Goal: Task Accomplishment & Management: Use online tool/utility

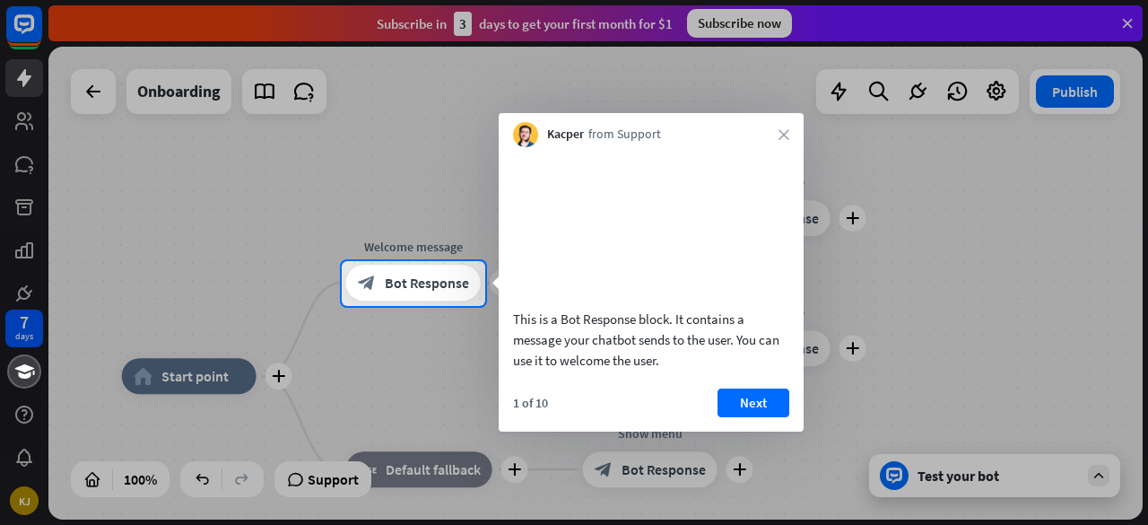
click at [21, 116] on div at bounding box center [574, 130] width 1148 height 261
click at [24, 80] on div at bounding box center [574, 130] width 1148 height 261
click at [29, 17] on div at bounding box center [574, 130] width 1148 height 261
click at [727, 23] on div at bounding box center [574, 130] width 1148 height 261
click at [750, 417] on button "Next" at bounding box center [754, 402] width 72 height 29
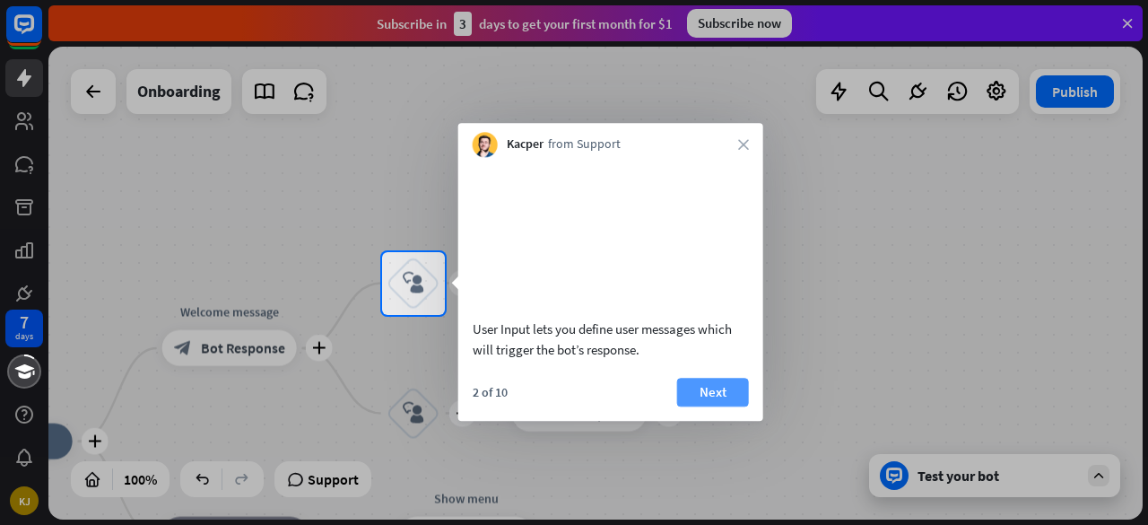
click at [739, 406] on button "Next" at bounding box center [713, 392] width 72 height 29
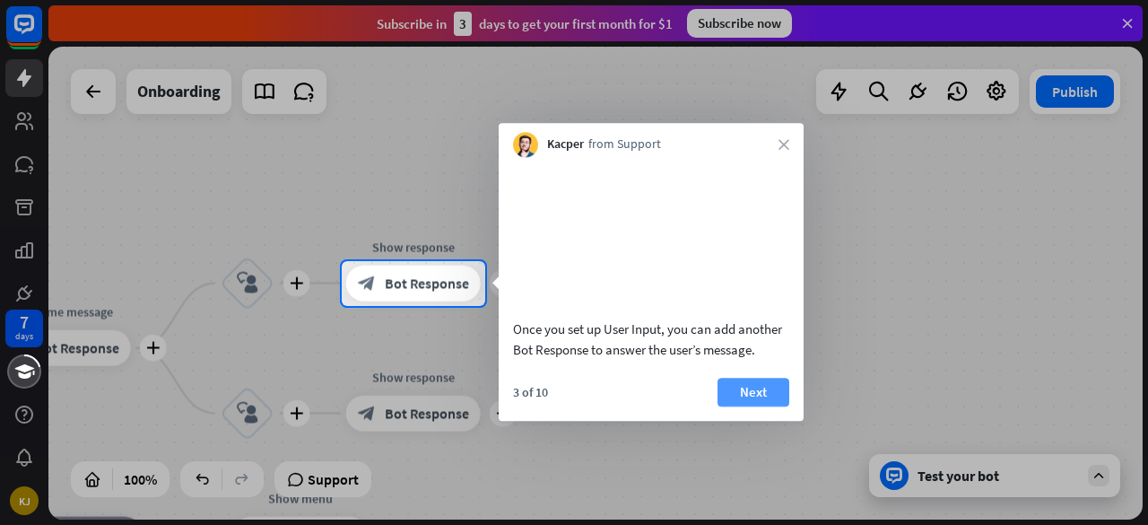
click at [745, 406] on button "Next" at bounding box center [754, 392] width 72 height 29
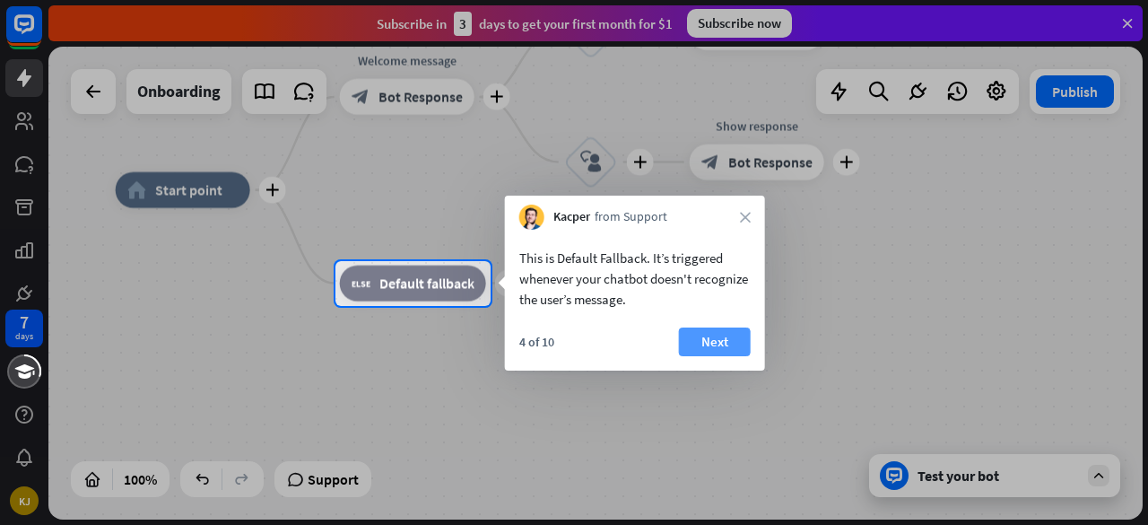
click at [710, 336] on button "Next" at bounding box center [715, 341] width 72 height 29
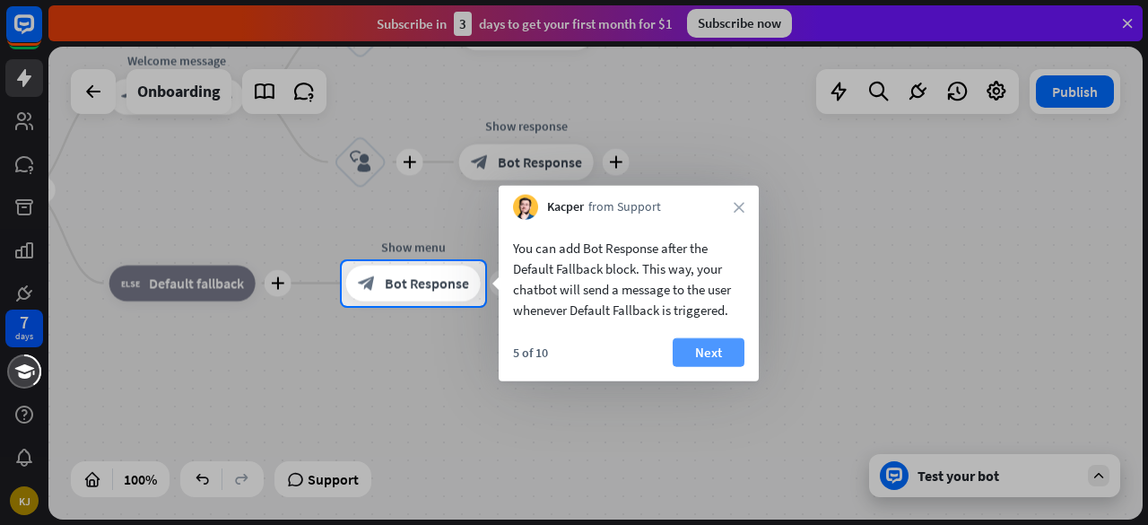
click at [720, 347] on button "Next" at bounding box center [709, 352] width 72 height 29
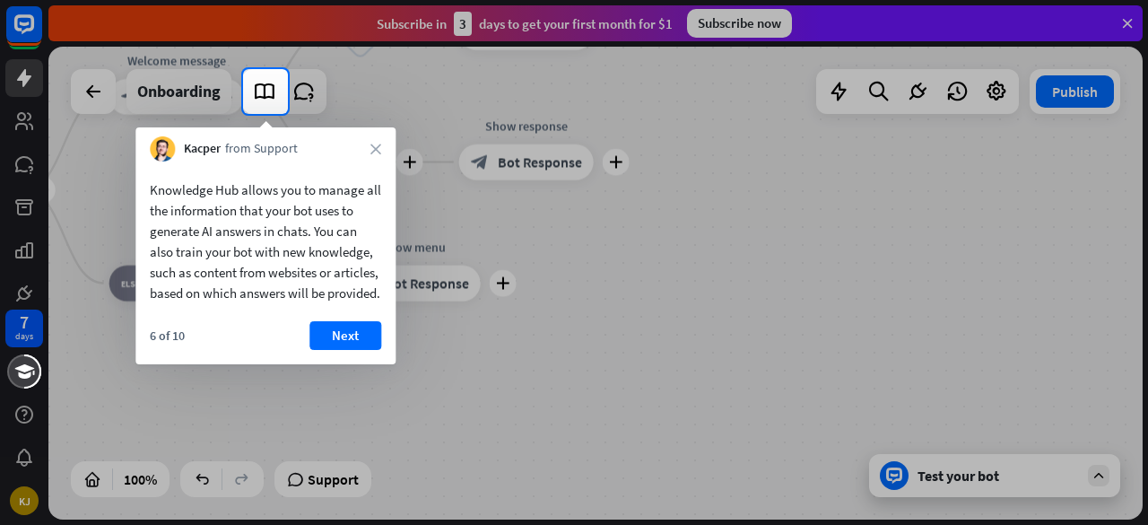
click at [384, 357] on div "6 of 10 Next" at bounding box center [265, 342] width 260 height 43
click at [330, 350] on button "Next" at bounding box center [345, 335] width 72 height 29
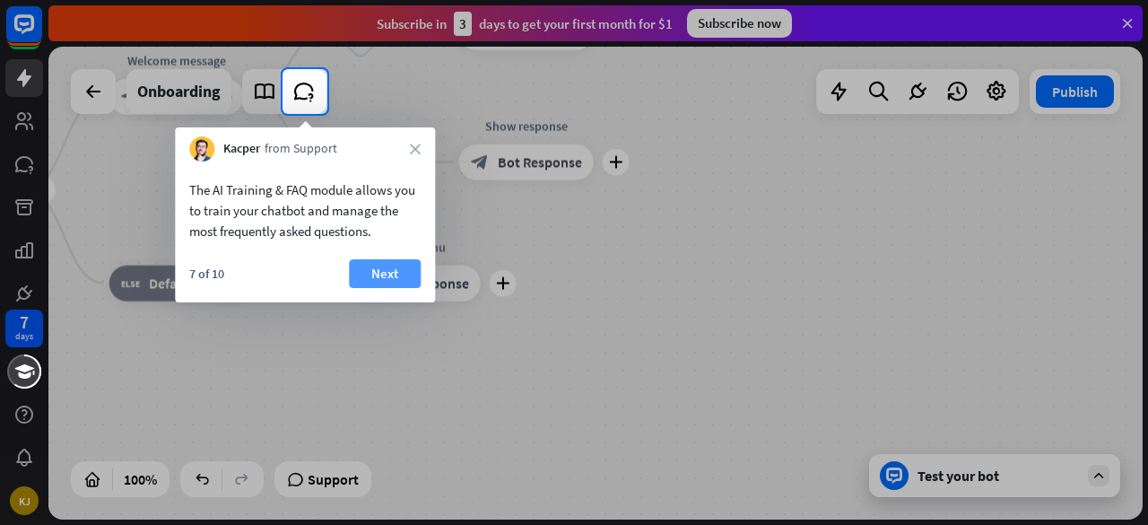
click at [382, 275] on button "Next" at bounding box center [385, 273] width 72 height 29
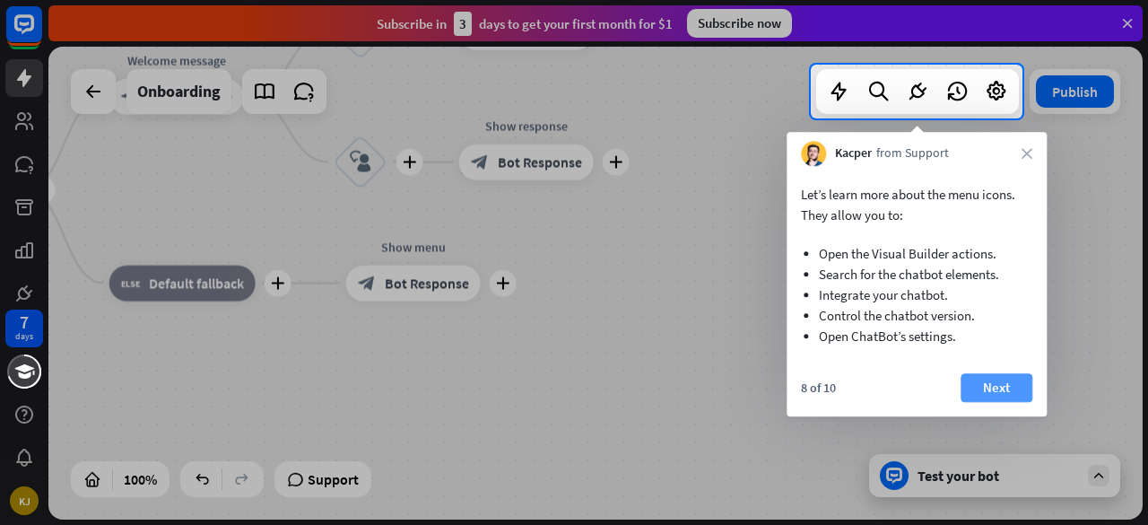
click at [987, 383] on button "Next" at bounding box center [997, 387] width 72 height 29
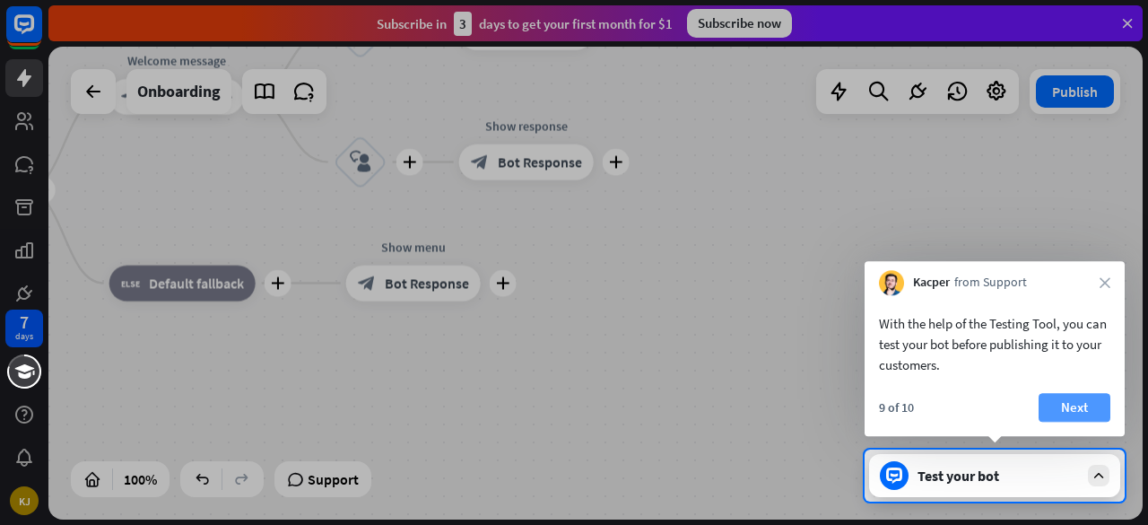
click at [1058, 409] on button "Next" at bounding box center [1075, 407] width 72 height 29
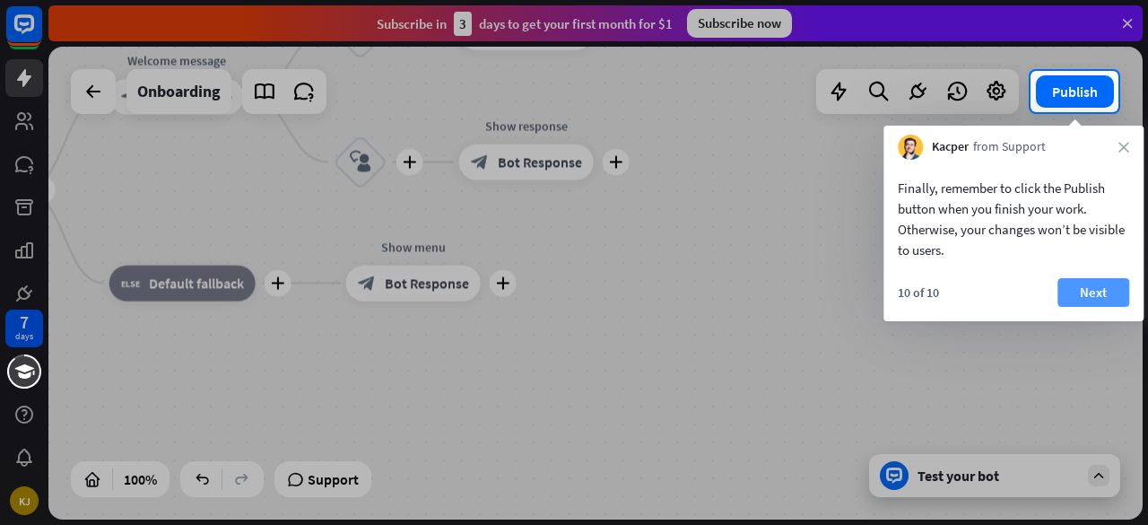
click at [1108, 290] on button "Next" at bounding box center [1094, 292] width 72 height 29
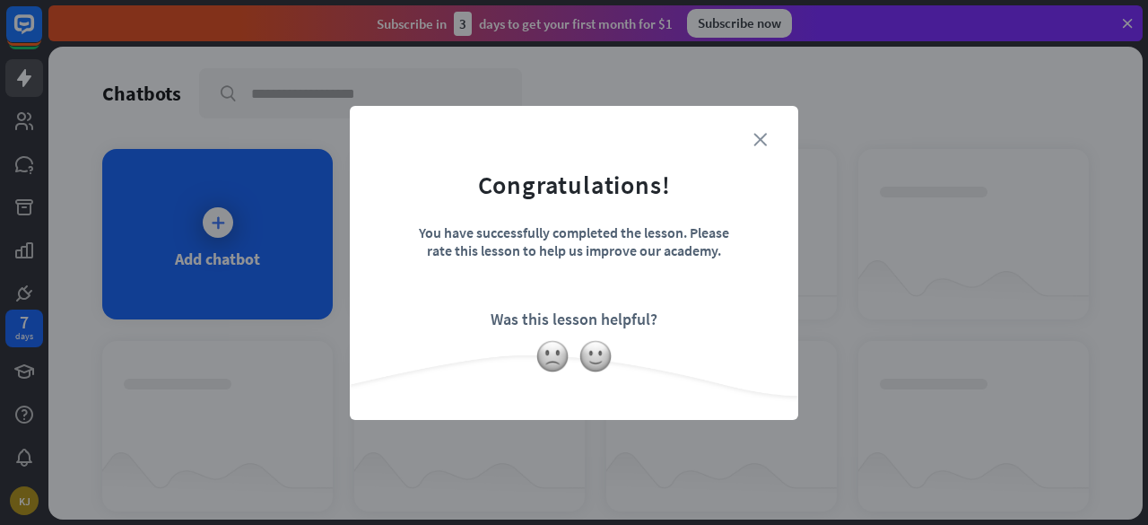
click at [761, 139] on icon "close" at bounding box center [759, 139] width 13 height 13
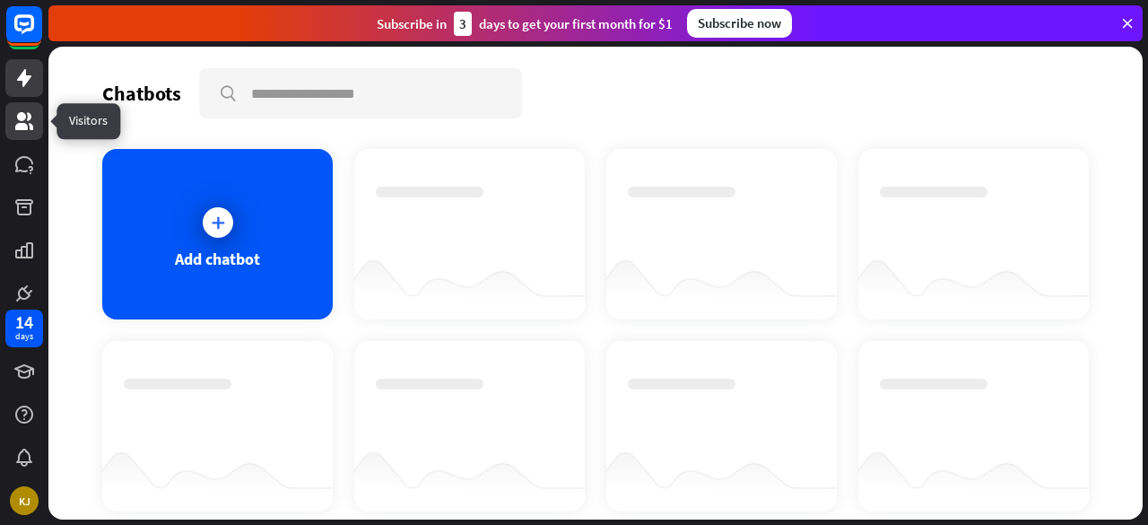
click at [22, 135] on link at bounding box center [24, 121] width 38 height 38
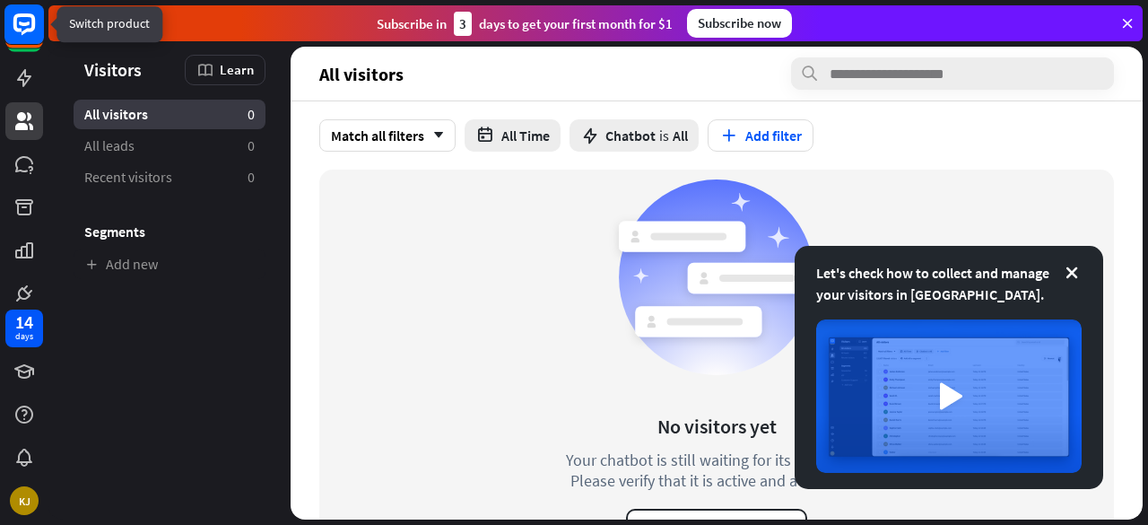
click at [25, 38] on rect at bounding box center [23, 23] width 39 height 39
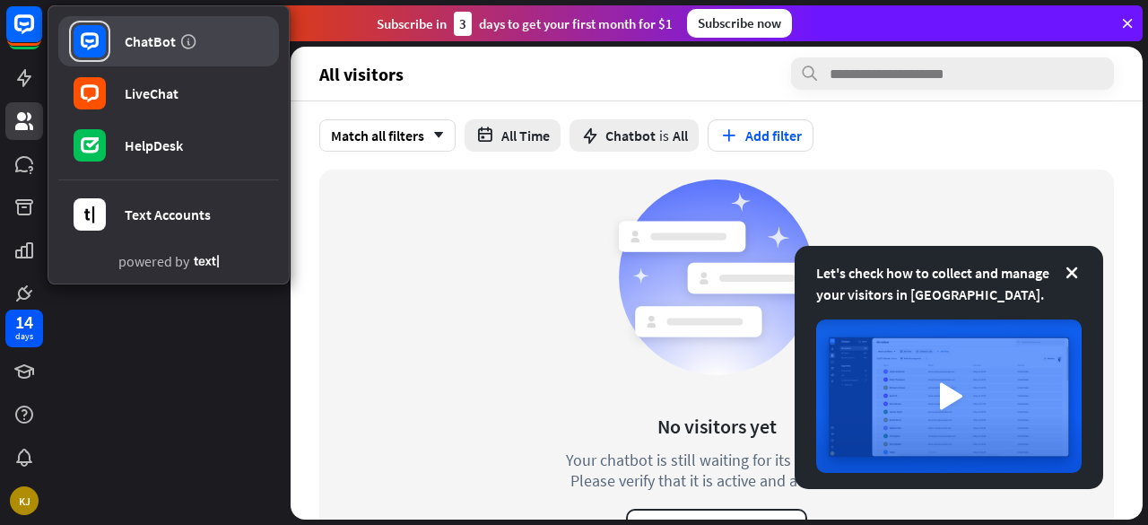
click at [90, 54] on rect at bounding box center [90, 41] width 32 height 32
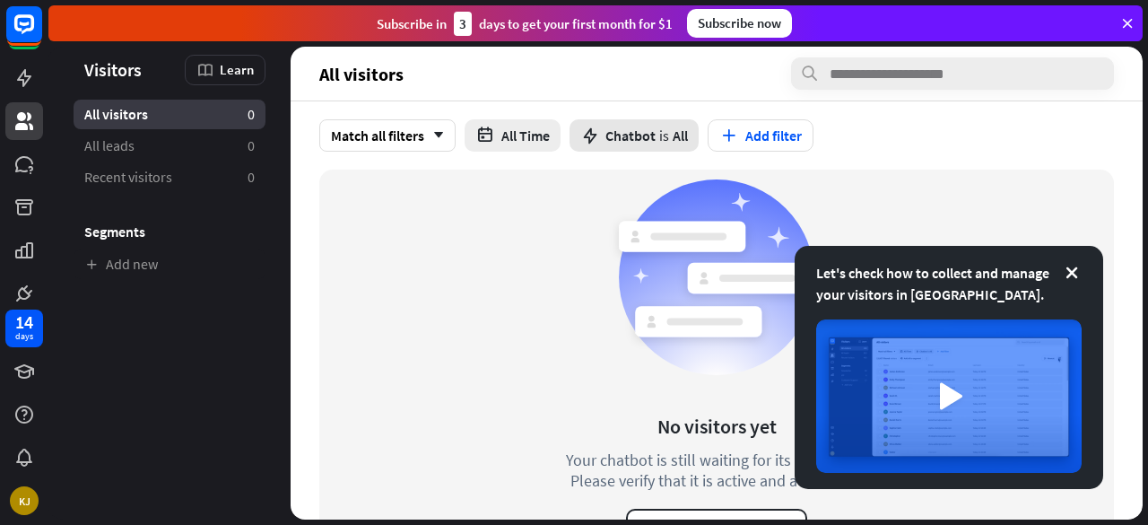
click at [649, 128] on span "Chatbot" at bounding box center [630, 135] width 50 height 18
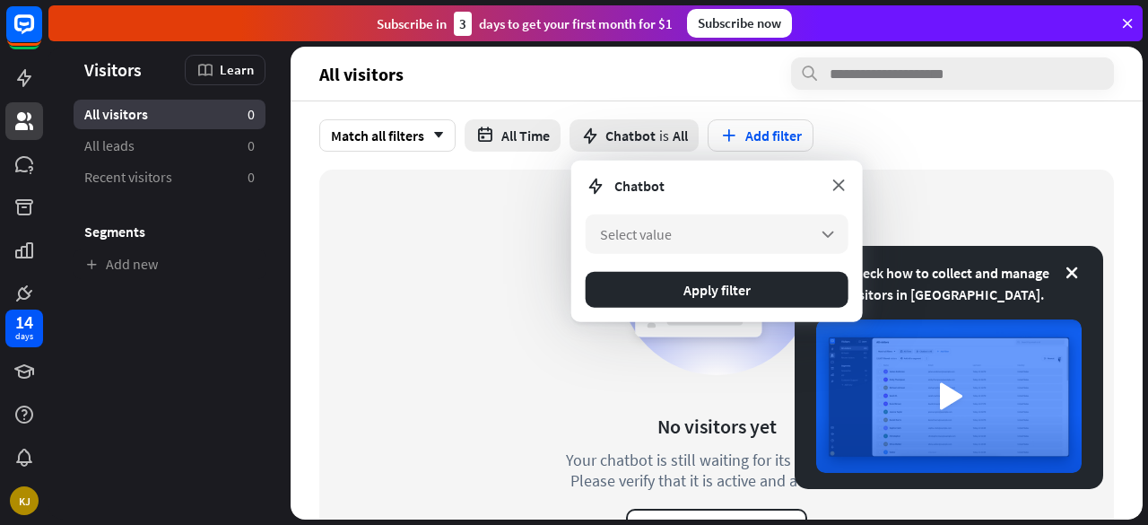
click at [837, 185] on icon at bounding box center [839, 185] width 20 height 20
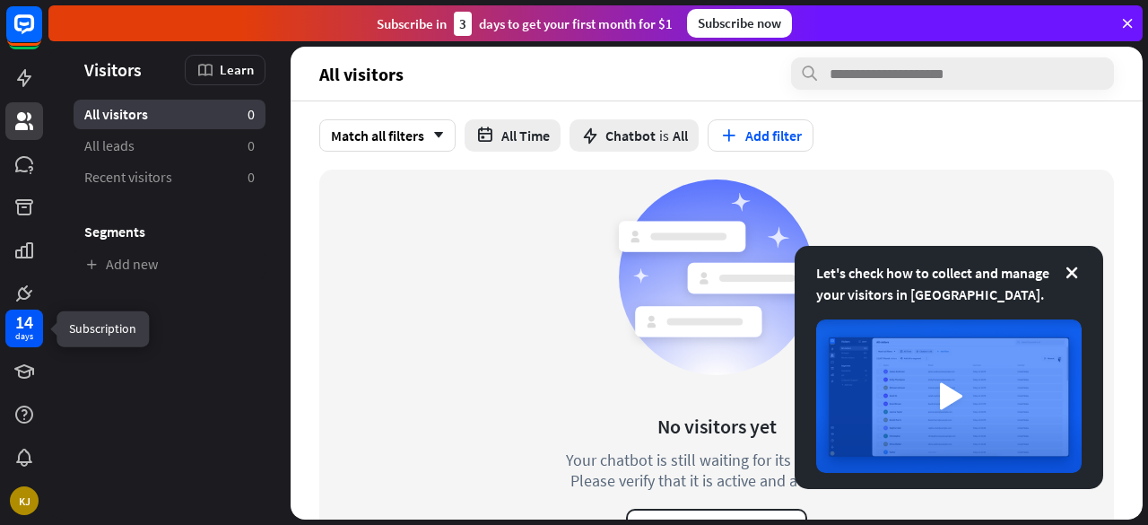
click at [29, 333] on div "days" at bounding box center [24, 336] width 18 height 13
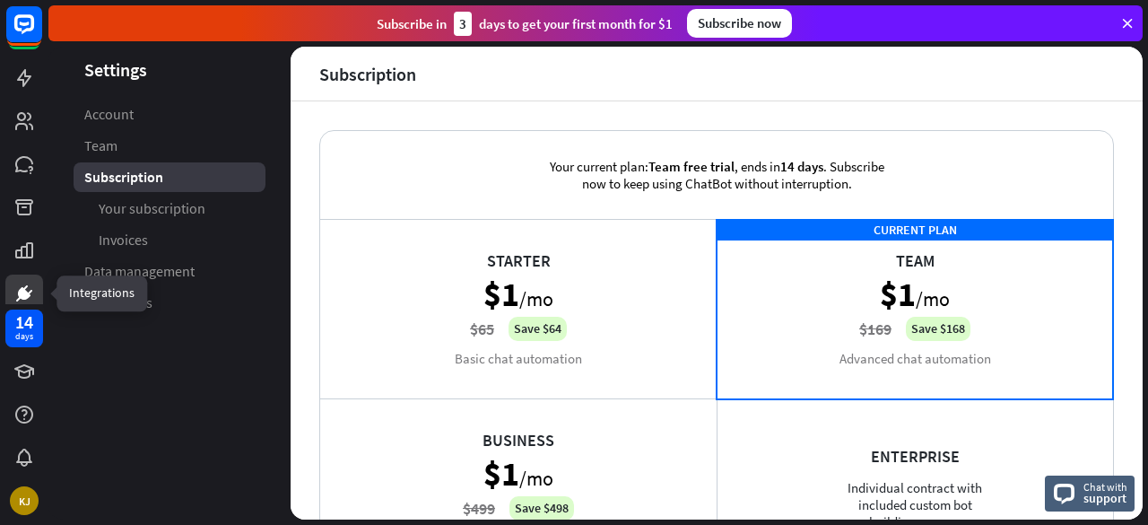
click at [28, 296] on icon at bounding box center [24, 293] width 13 height 13
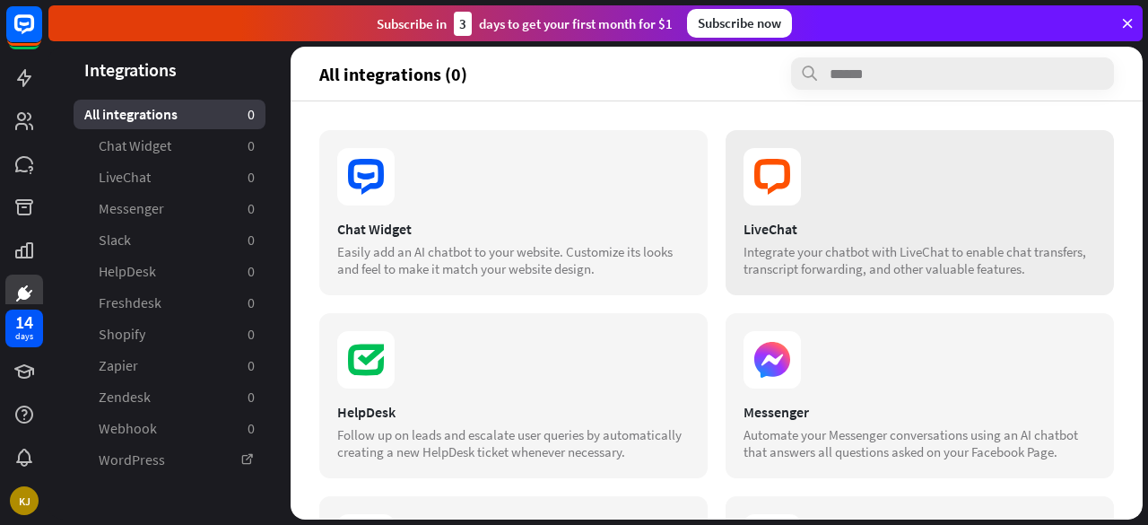
click at [796, 256] on div "Integrate your chatbot with LiveChat to enable chat transfers, transcript forwa…" at bounding box center [920, 260] width 353 height 34
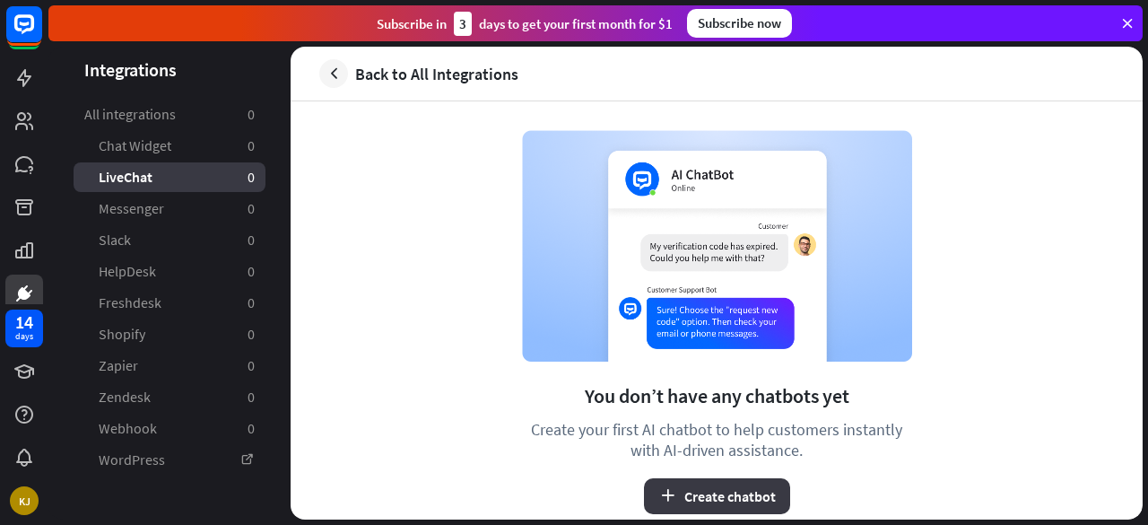
click at [719, 501] on button "Create chatbot" at bounding box center [717, 496] width 146 height 36
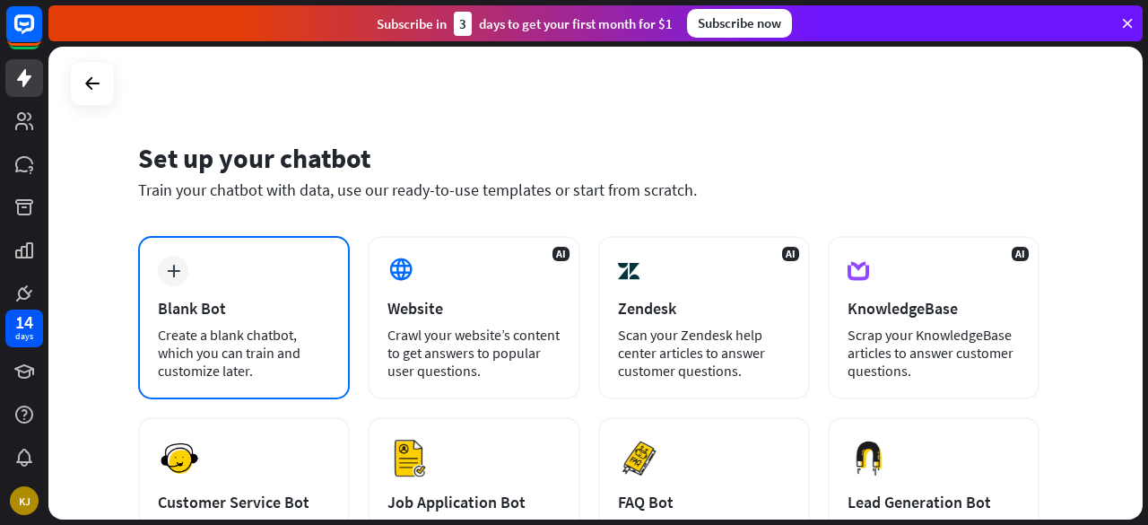
click at [239, 302] on div "Blank Bot" at bounding box center [244, 308] width 172 height 21
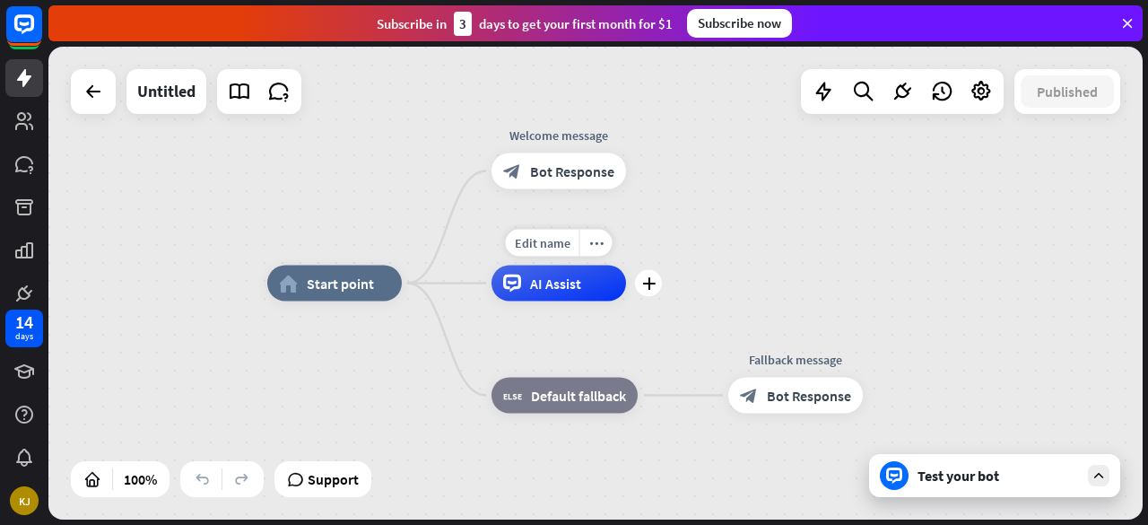
click at [553, 295] on div "AI Assist" at bounding box center [559, 284] width 135 height 36
click at [971, 486] on div "Test your bot" at bounding box center [994, 475] width 251 height 43
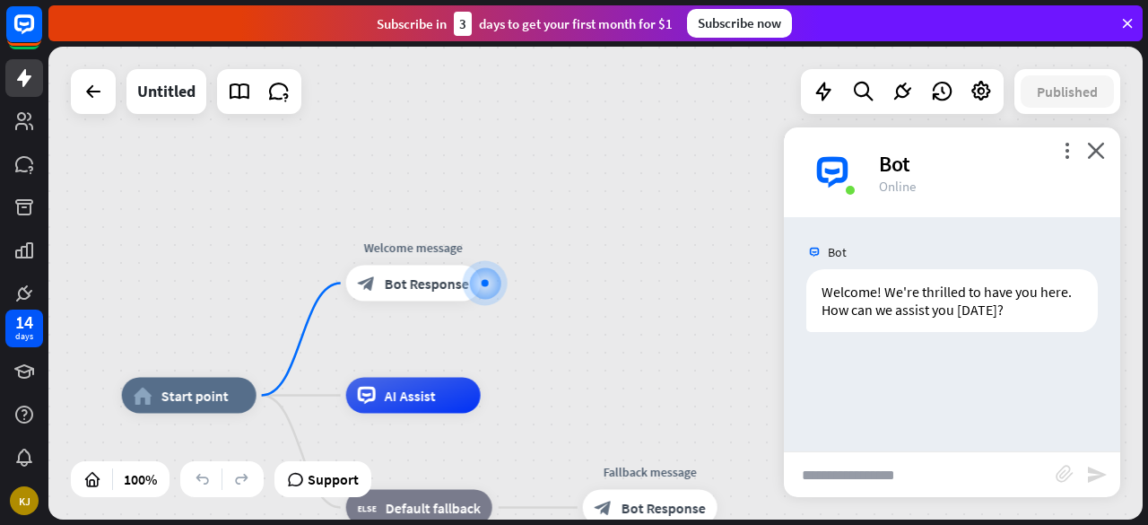
click at [818, 476] on input "text" at bounding box center [920, 474] width 272 height 45
type input "**********"
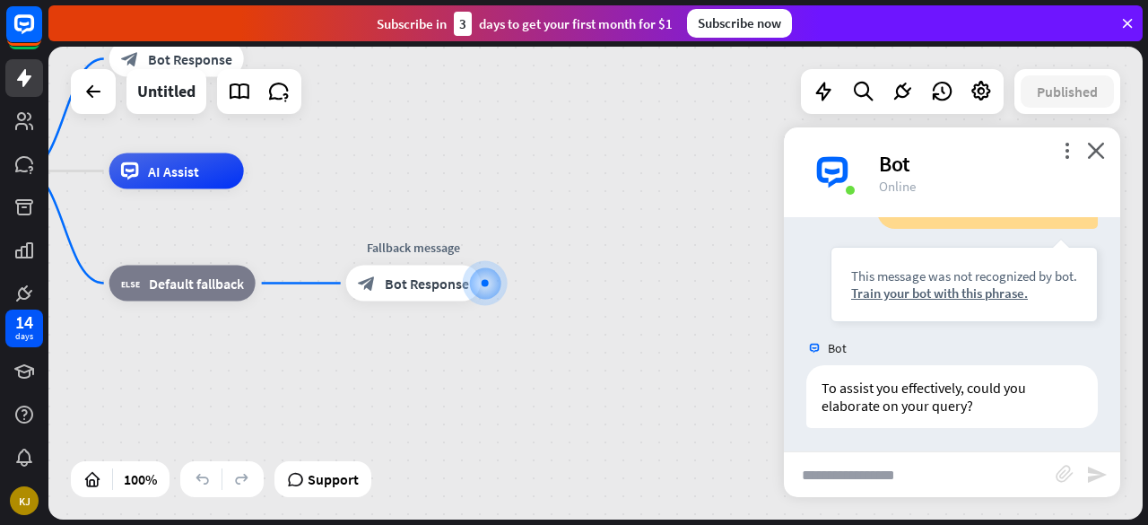
scroll to position [193, 0]
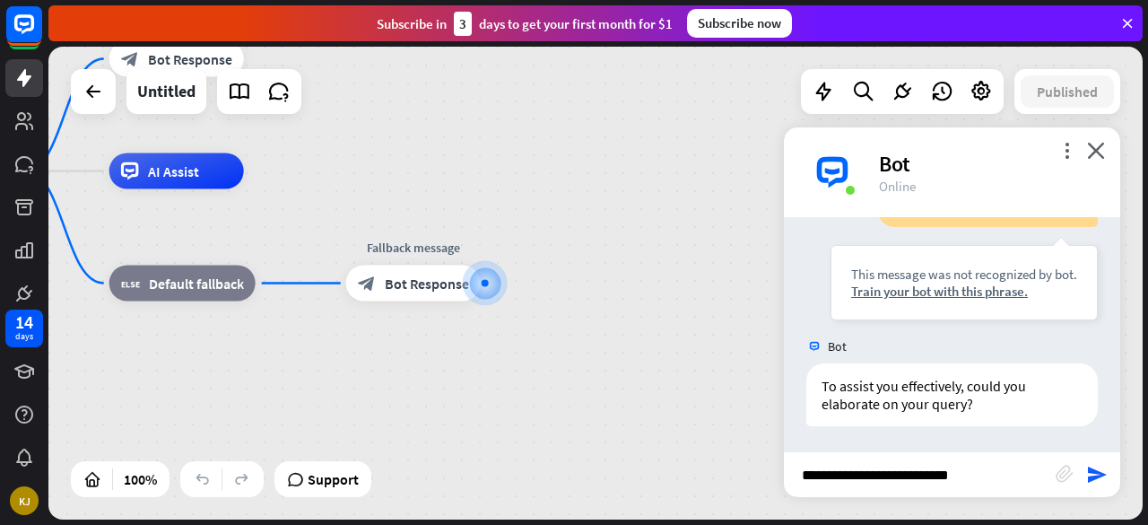
type input "**********"
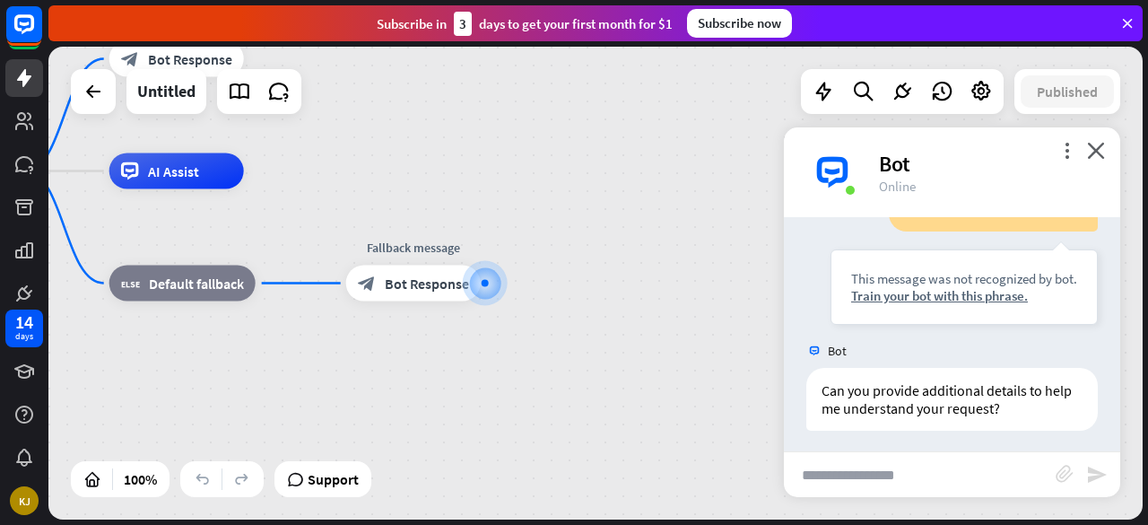
scroll to position [479, 0]
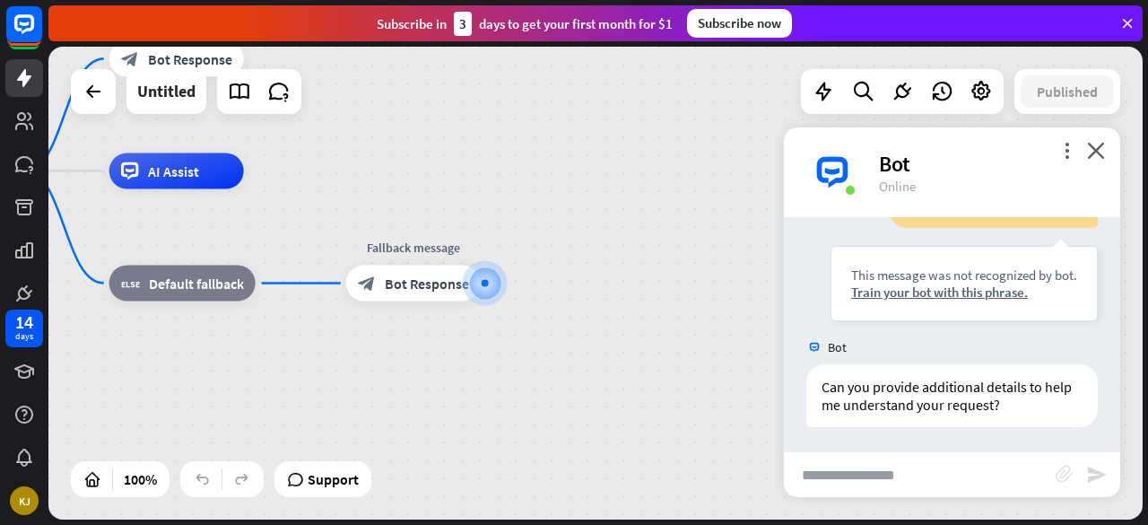
click at [1066, 470] on icon "block_attachment" at bounding box center [1065, 474] width 18 height 18
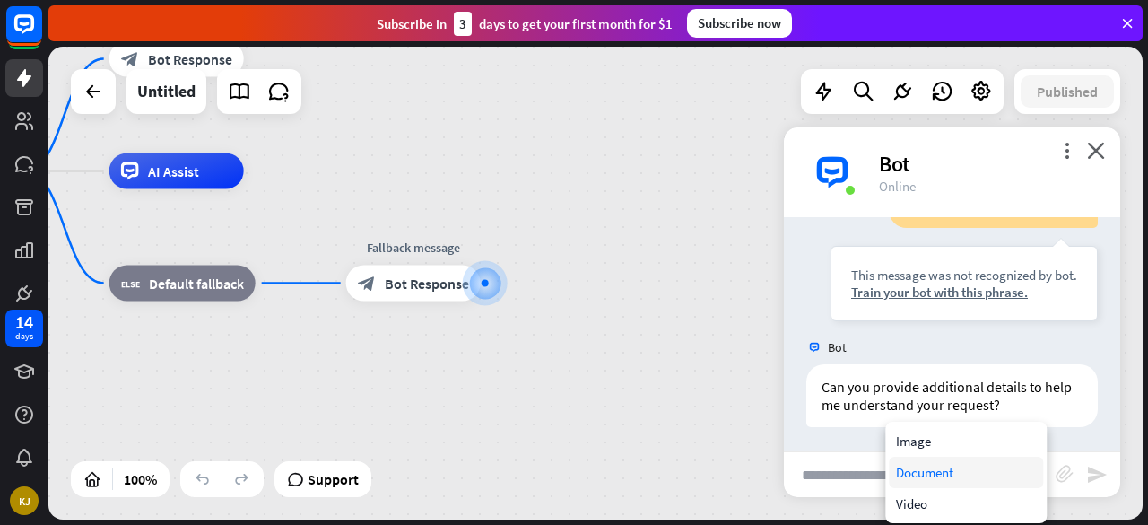
click at [938, 473] on div "Document" at bounding box center [966, 472] width 154 height 31
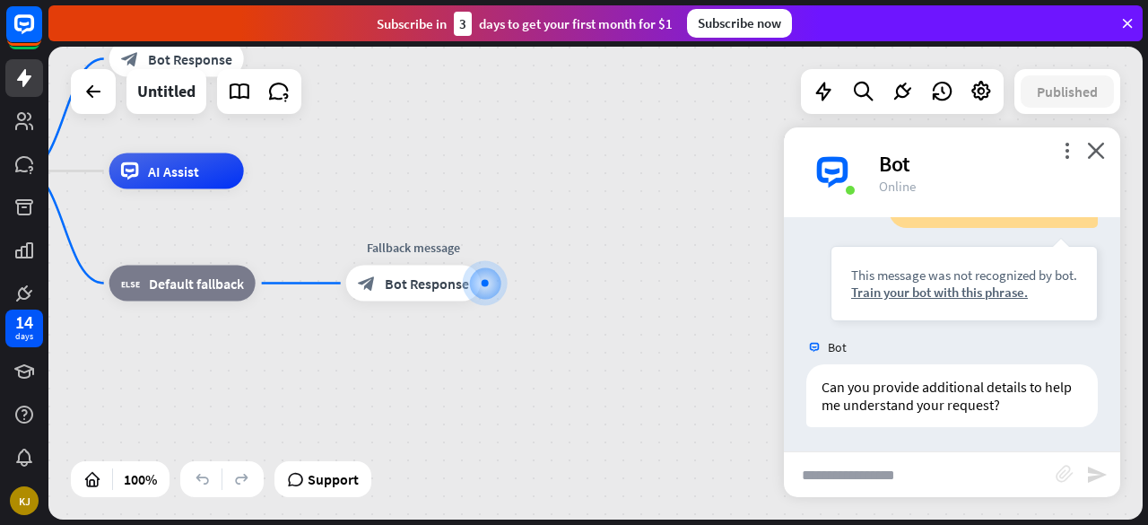
click at [1064, 475] on icon "block_attachment" at bounding box center [1065, 474] width 18 height 18
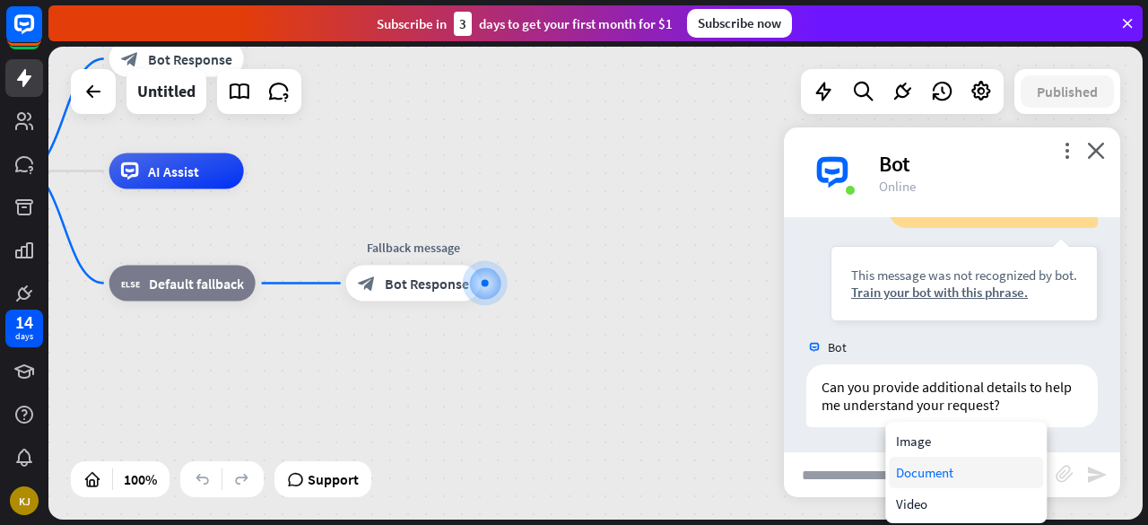
click at [947, 473] on div "Document" at bounding box center [966, 472] width 154 height 31
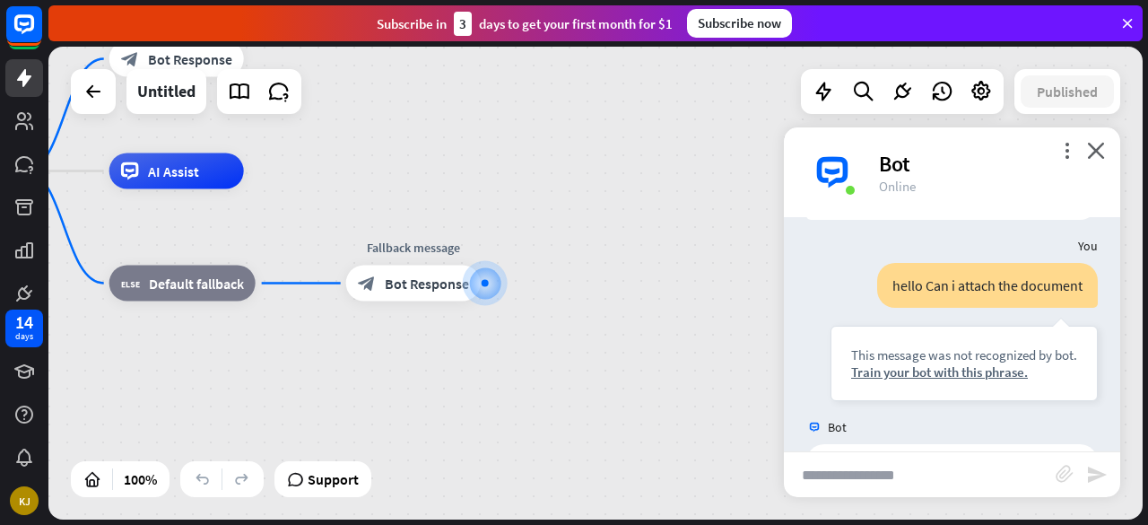
scroll to position [0, 0]
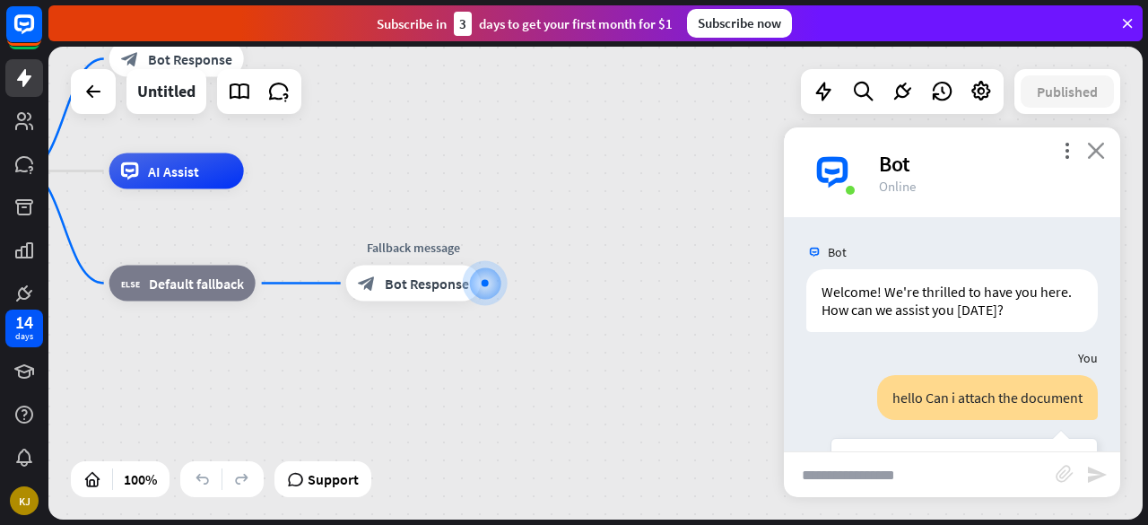
click at [1097, 153] on icon "close" at bounding box center [1096, 150] width 18 height 17
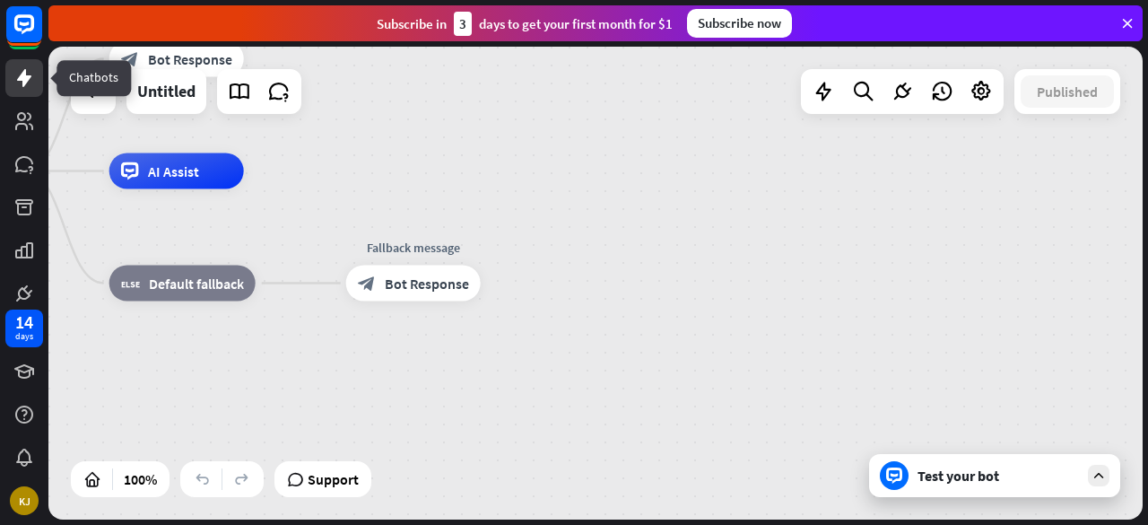
click at [27, 74] on icon at bounding box center [24, 78] width 22 height 22
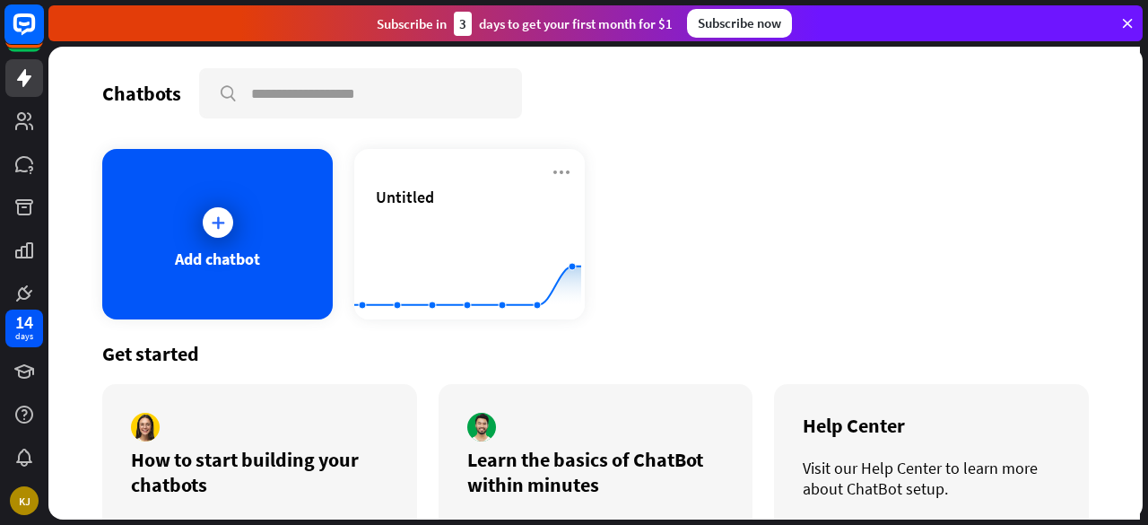
click at [16, 21] on icon at bounding box center [24, 24] width 22 height 22
